Goal: Book appointment/travel/reservation

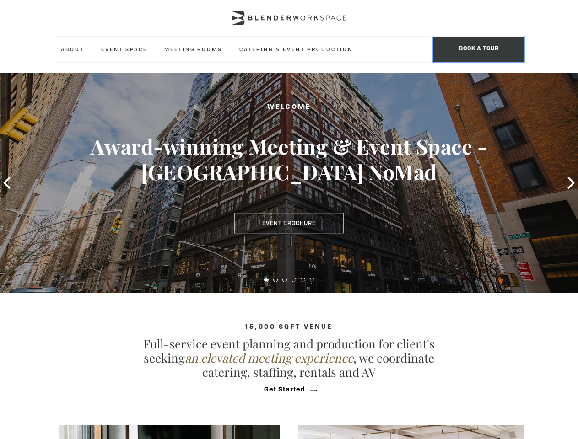
click at [478, 49] on span "BOOK A TOUR" at bounding box center [478, 50] width 91 height 26
click at [7, 183] on icon at bounding box center [6, 183] width 7 height 12
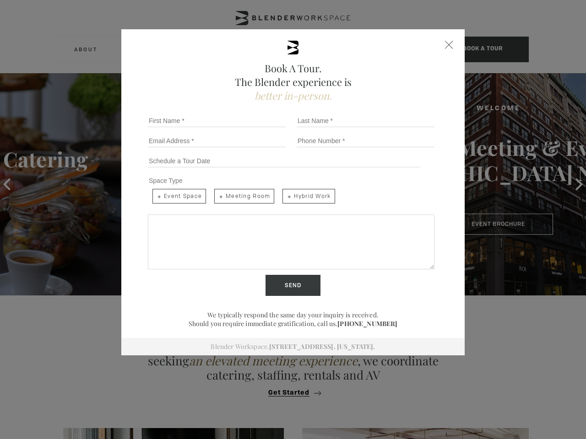
click at [266, 280] on input "Send" at bounding box center [292, 285] width 55 height 21
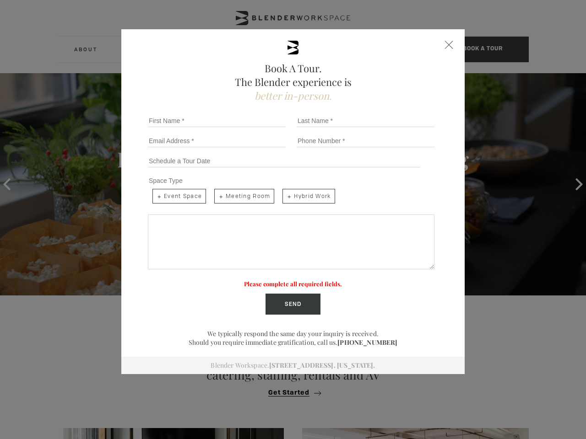
click at [275, 280] on label "Please complete all required fields." at bounding box center [293, 284] width 98 height 8
click at [285, 280] on label "Please complete all required fields." at bounding box center [293, 284] width 98 height 8
click at [294, 280] on label "Please complete all required fields." at bounding box center [293, 284] width 98 height 8
click at [303, 280] on label "Please complete all required fields." at bounding box center [293, 284] width 98 height 8
click at [312, 280] on label "Please complete all required fields." at bounding box center [293, 284] width 98 height 8
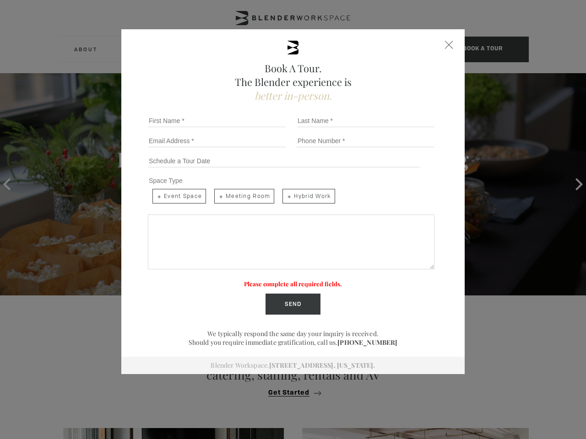
click at [289, 390] on div "Book A Tour. The Blender experience is better in-person. Team Size 1 2 3 4 5 6 …" at bounding box center [293, 219] width 586 height 439
